Goal: Go to known website: Access a specific website the user already knows

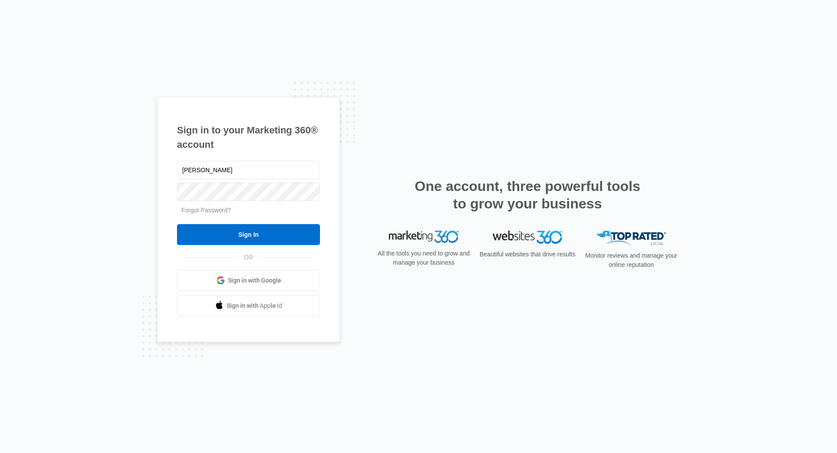
type input "[PERSON_NAME][EMAIL_ADDRESS][DOMAIN_NAME]"
click at [177, 224] on input "Sign In" at bounding box center [248, 234] width 143 height 21
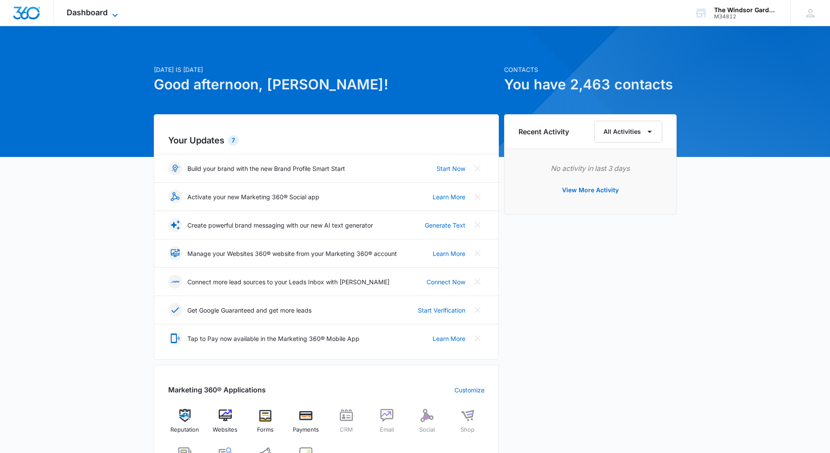
click at [113, 14] on icon at bounding box center [115, 15] width 10 height 10
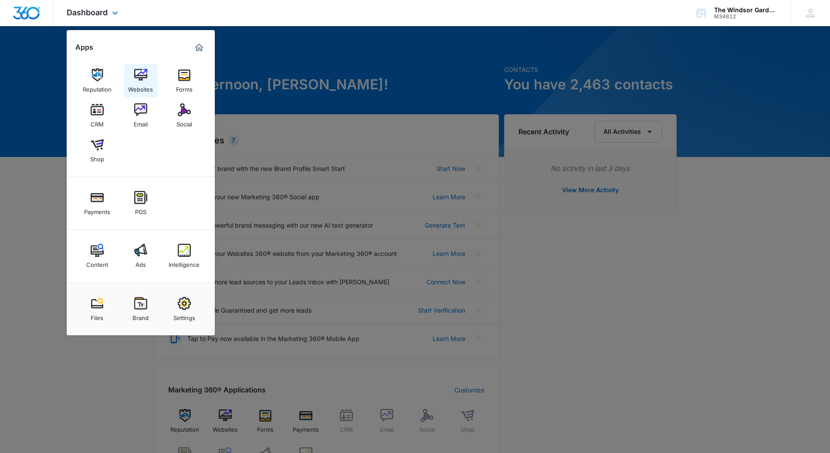
click at [138, 71] on img at bounding box center [140, 74] width 13 height 13
